Goal: Information Seeking & Learning: Learn about a topic

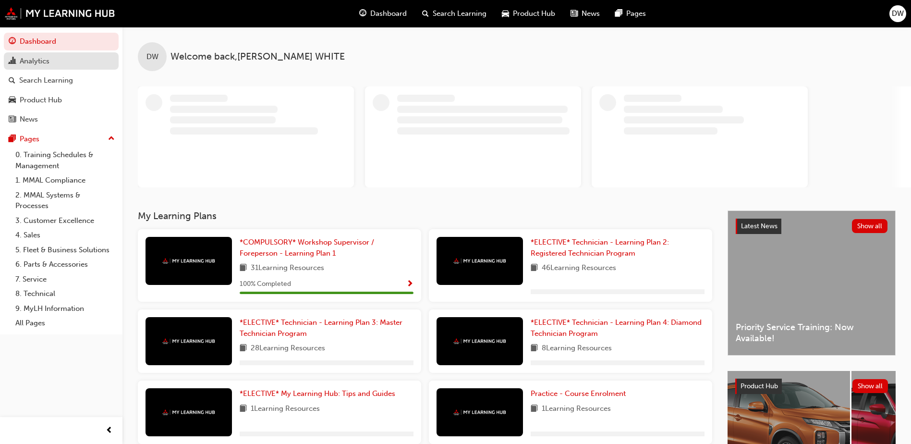
click at [37, 62] on div "Analytics" at bounding box center [35, 61] width 30 height 11
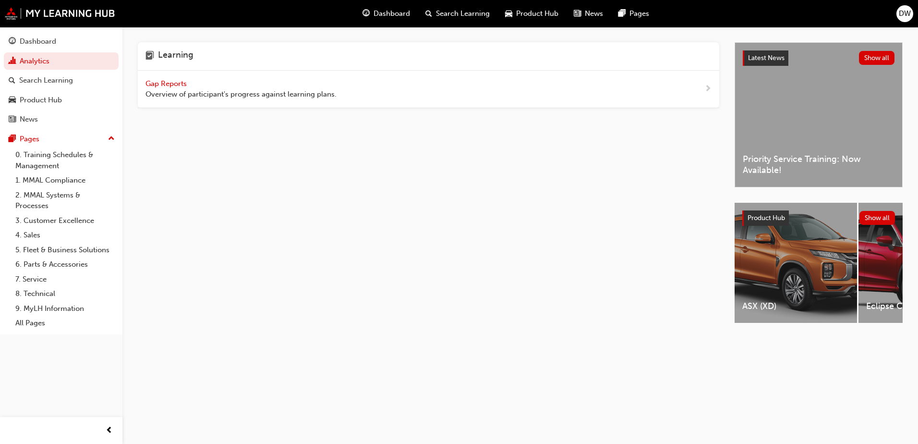
click at [168, 80] on span "Gap Reports" at bounding box center [167, 83] width 43 height 9
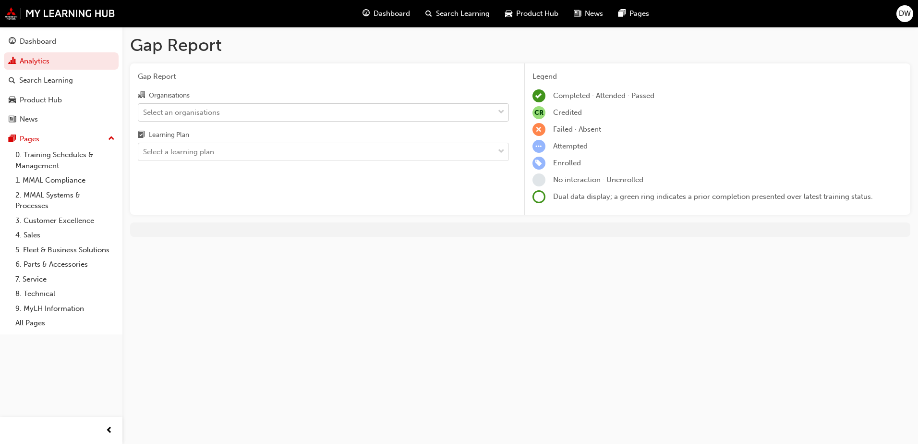
click at [288, 113] on div "Select an organisations" at bounding box center [316, 112] width 356 height 17
click at [144, 113] on input "Organisations Select an organisations" at bounding box center [143, 112] width 1 height 8
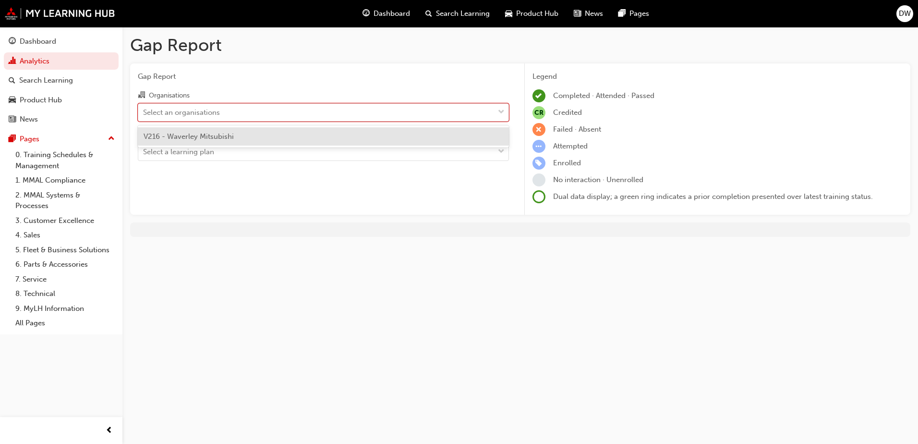
click at [270, 137] on div "V216 - Waverley Mitsubishi" at bounding box center [323, 136] width 371 height 19
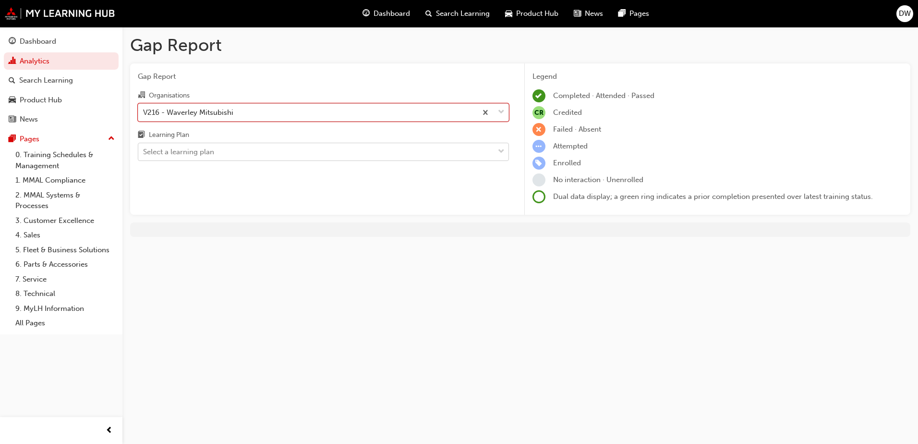
click at [393, 148] on div "Select a learning plan" at bounding box center [316, 152] width 356 height 17
click at [144, 148] on input "Learning Plan Select a learning plan" at bounding box center [143, 151] width 1 height 8
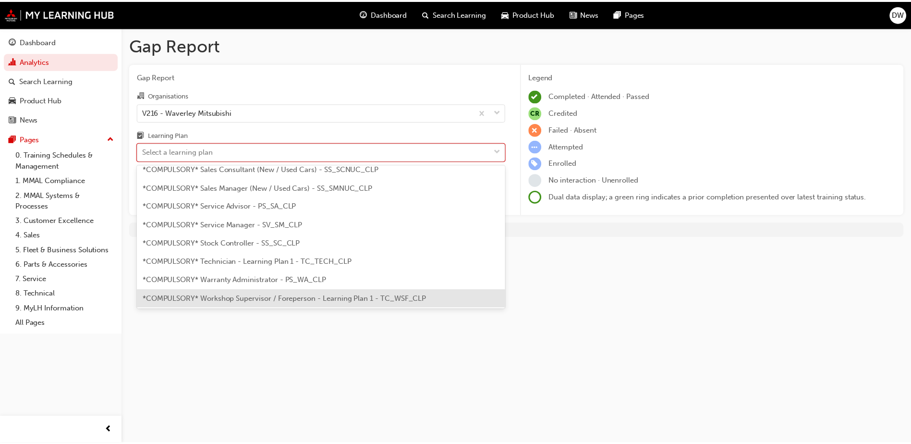
scroll to position [278, 0]
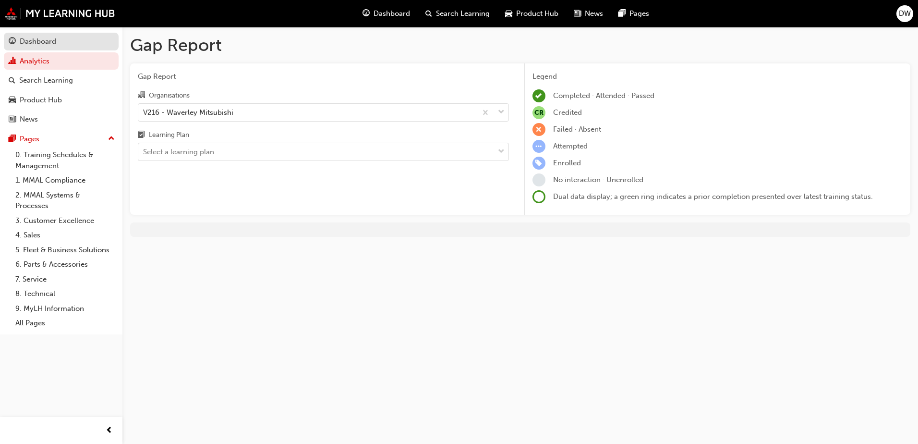
click at [44, 43] on div "Dashboard" at bounding box center [38, 41] width 37 height 11
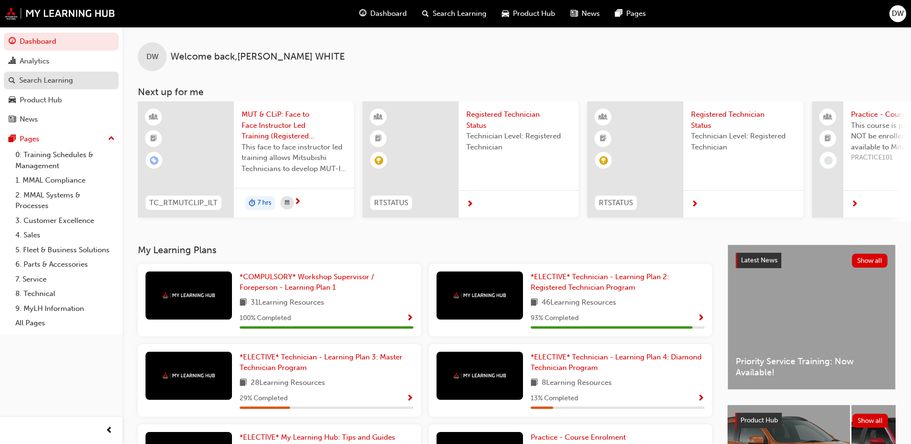
click at [49, 80] on div "Search Learning" at bounding box center [46, 80] width 54 height 11
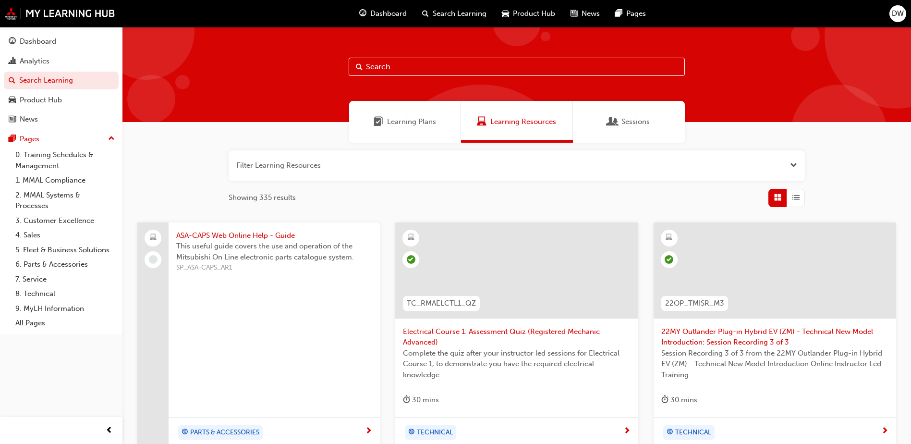
click at [418, 122] on span "Learning Plans" at bounding box center [411, 121] width 49 height 11
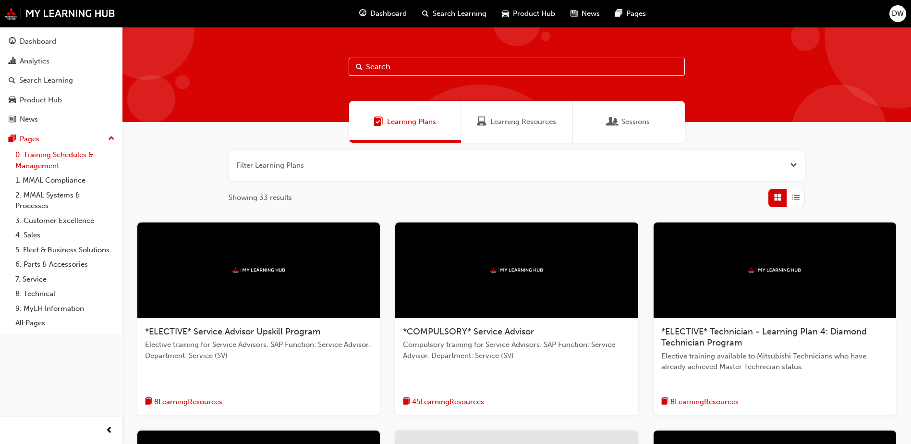
click at [51, 160] on link "0. Training Schedules & Management" at bounding box center [65, 159] width 107 height 25
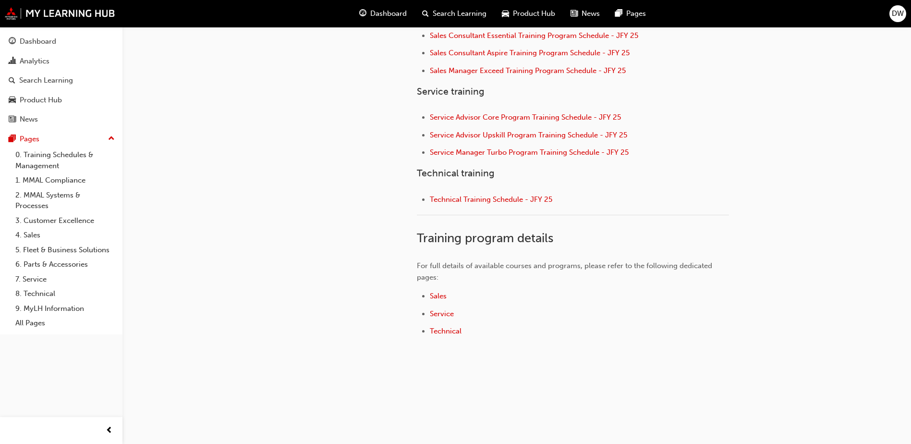
scroll to position [421, 0]
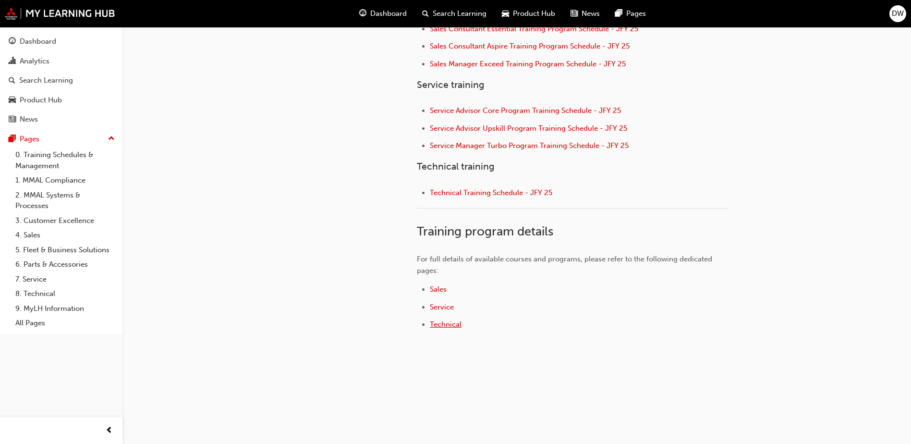
click at [439, 323] on span "Technical" at bounding box center [446, 324] width 32 height 9
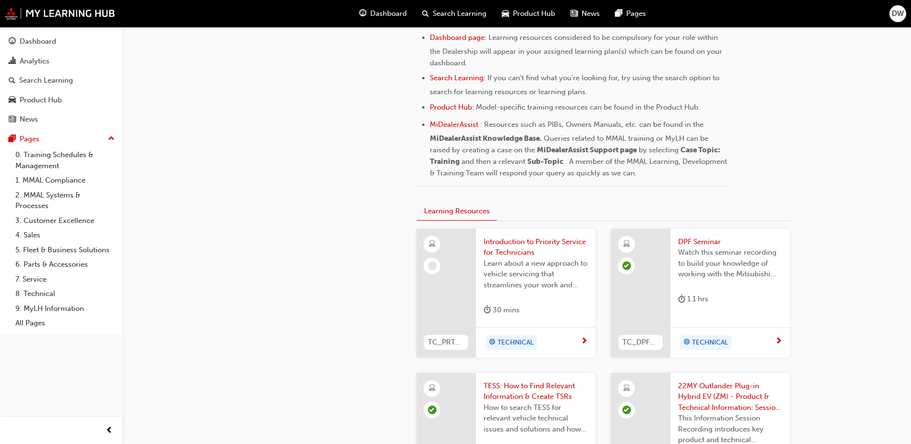
scroll to position [432, 0]
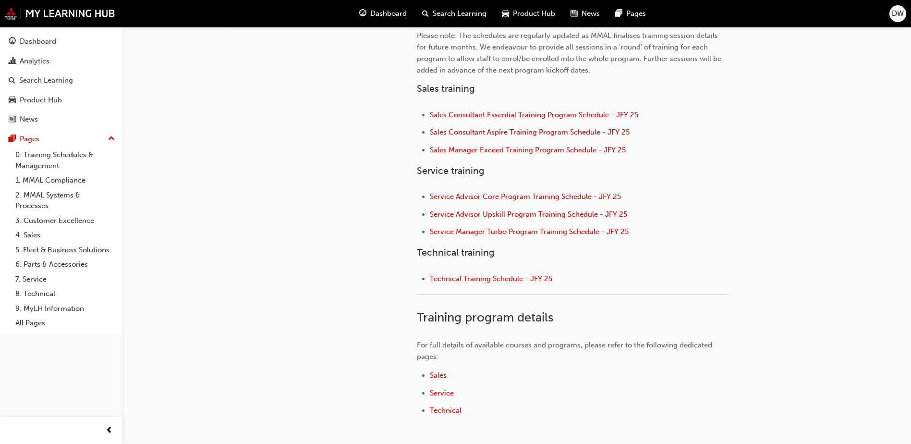
scroll to position [336, 0]
